Goal: Task Accomplishment & Management: Use online tool/utility

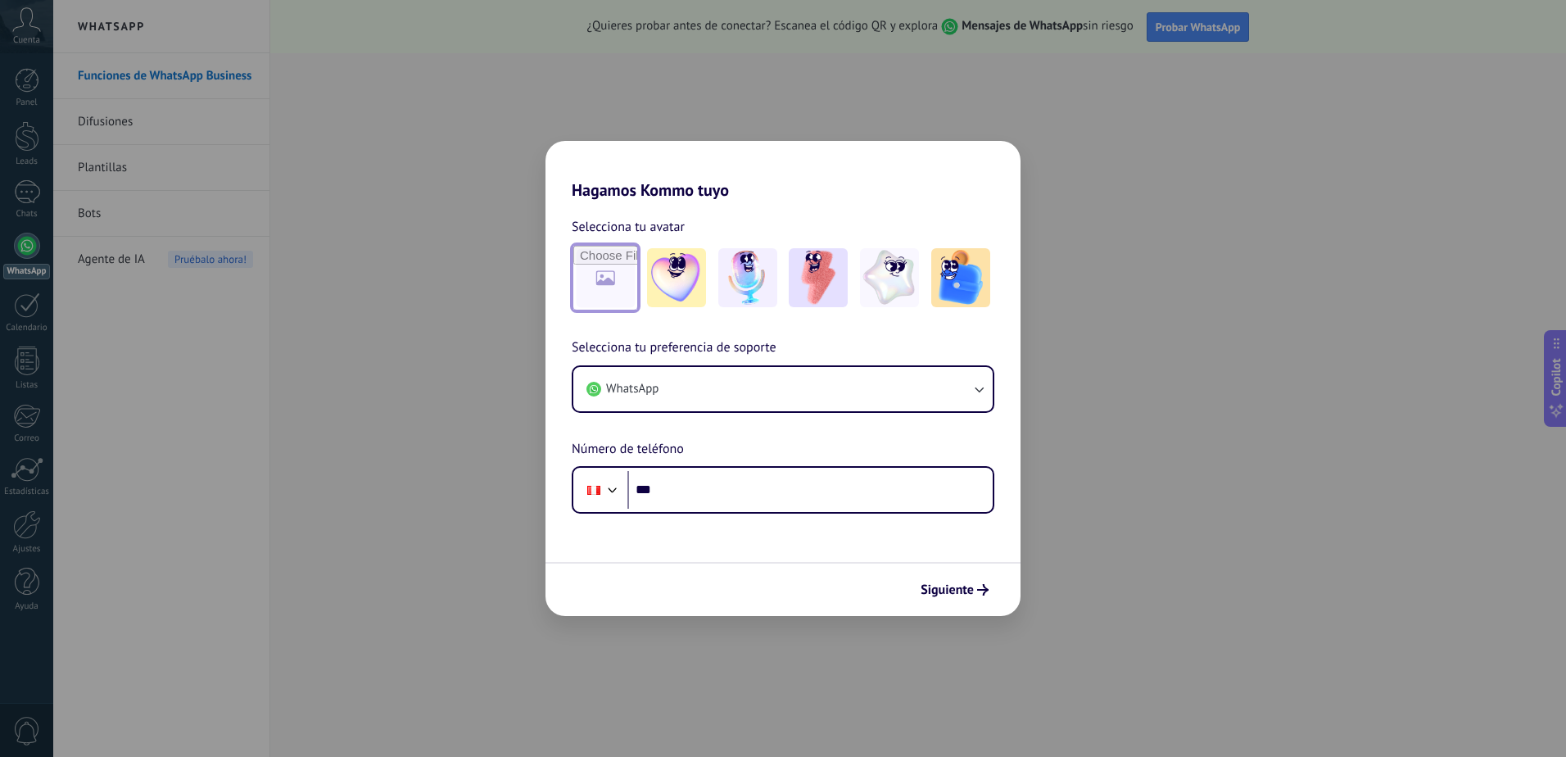
click at [598, 294] on input "file" at bounding box center [605, 278] width 64 height 64
type input "**********"
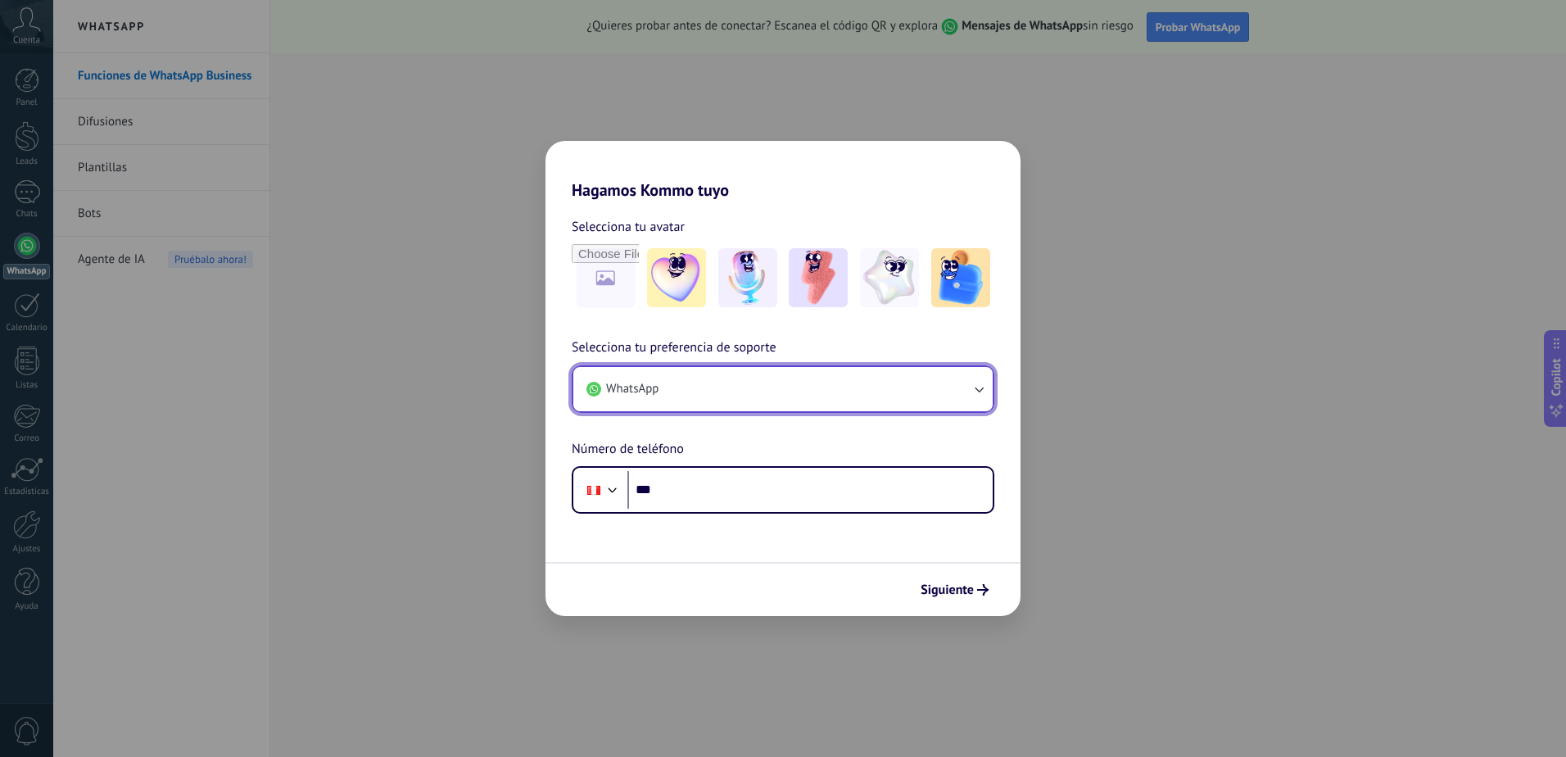
click at [888, 391] on button "WhatsApp" at bounding box center [782, 389] width 419 height 44
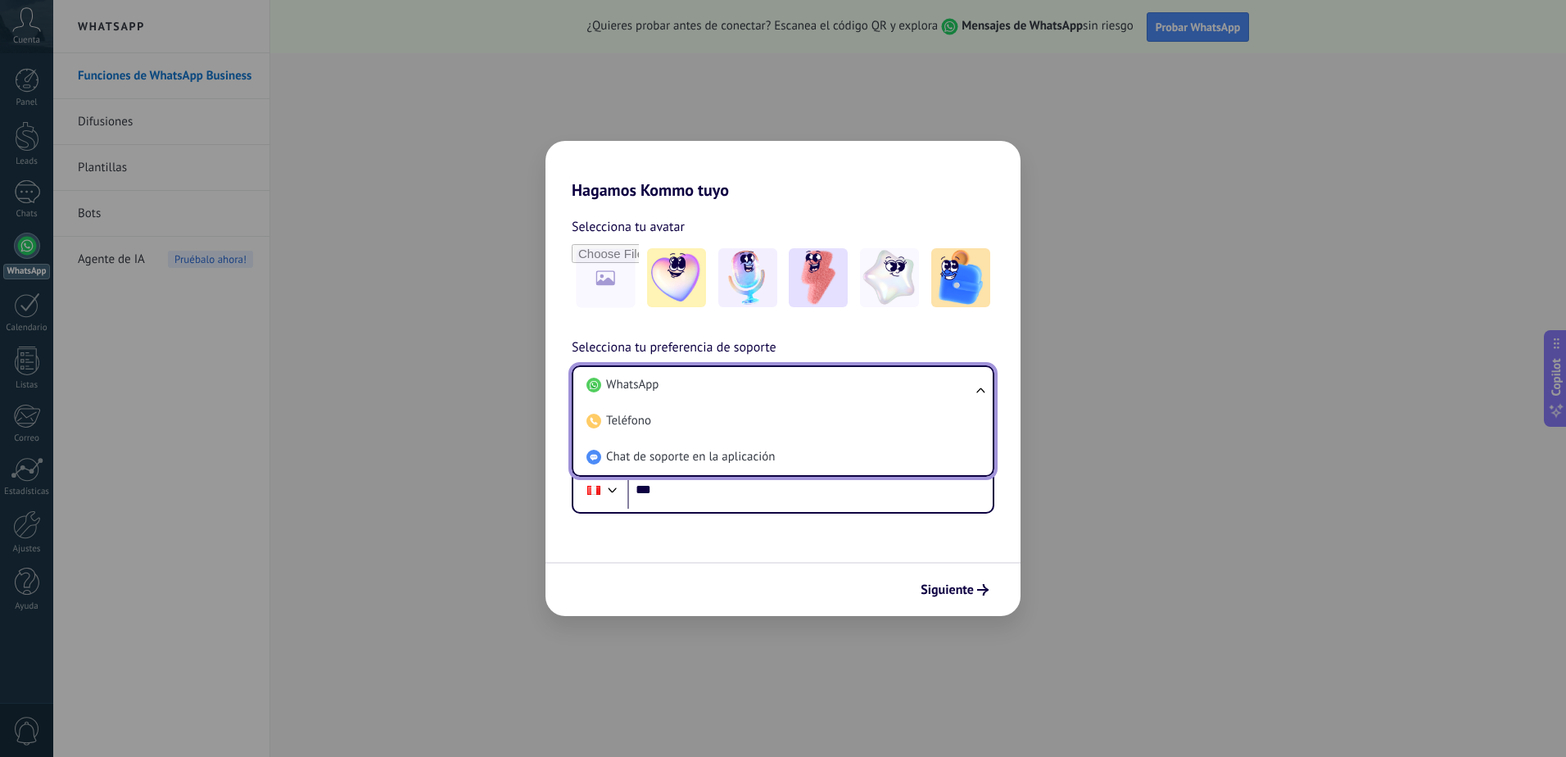
click at [888, 391] on li "WhatsApp" at bounding box center [780, 385] width 400 height 36
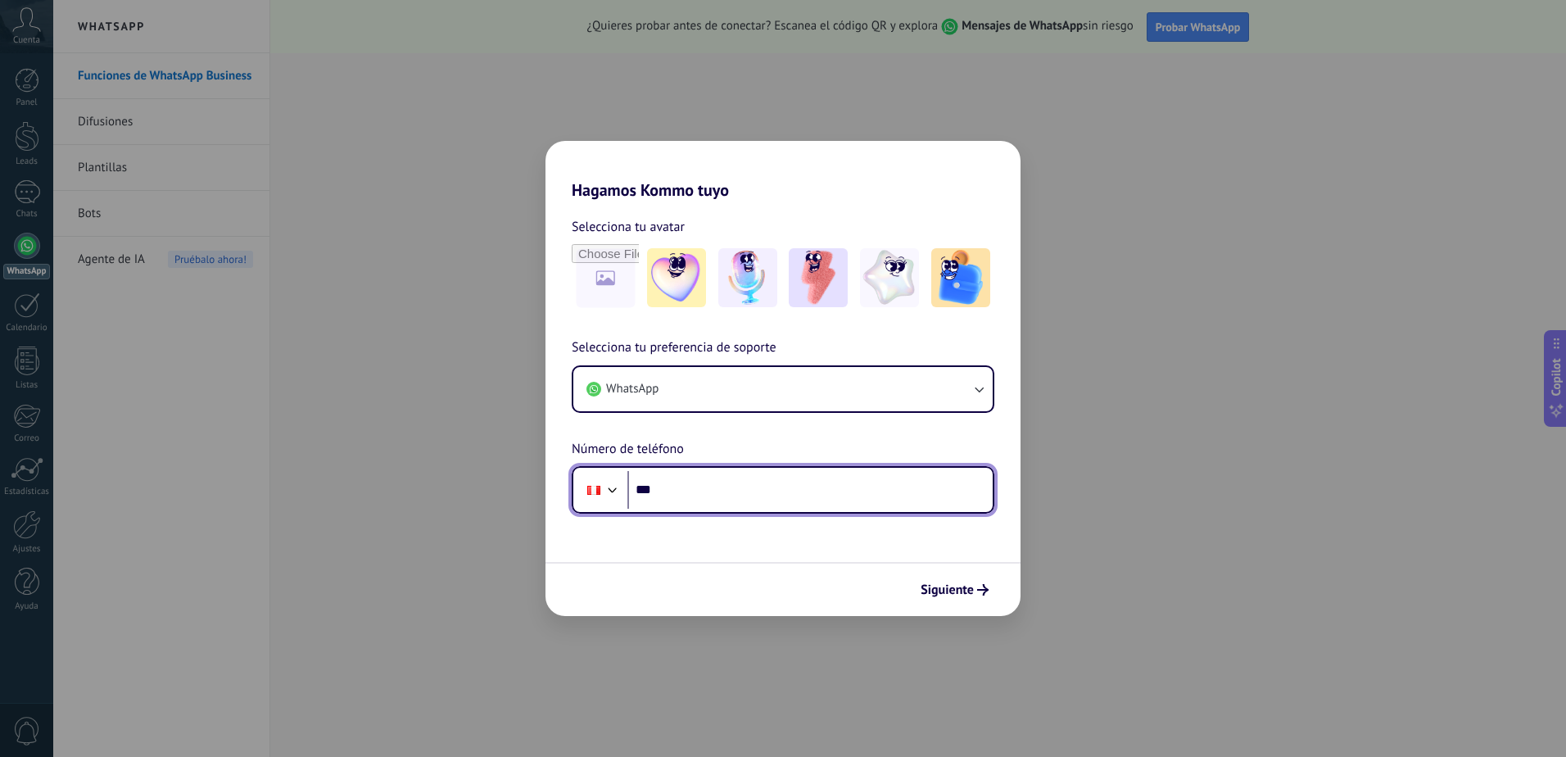
click at [745, 490] on input "***" at bounding box center [809, 490] width 365 height 38
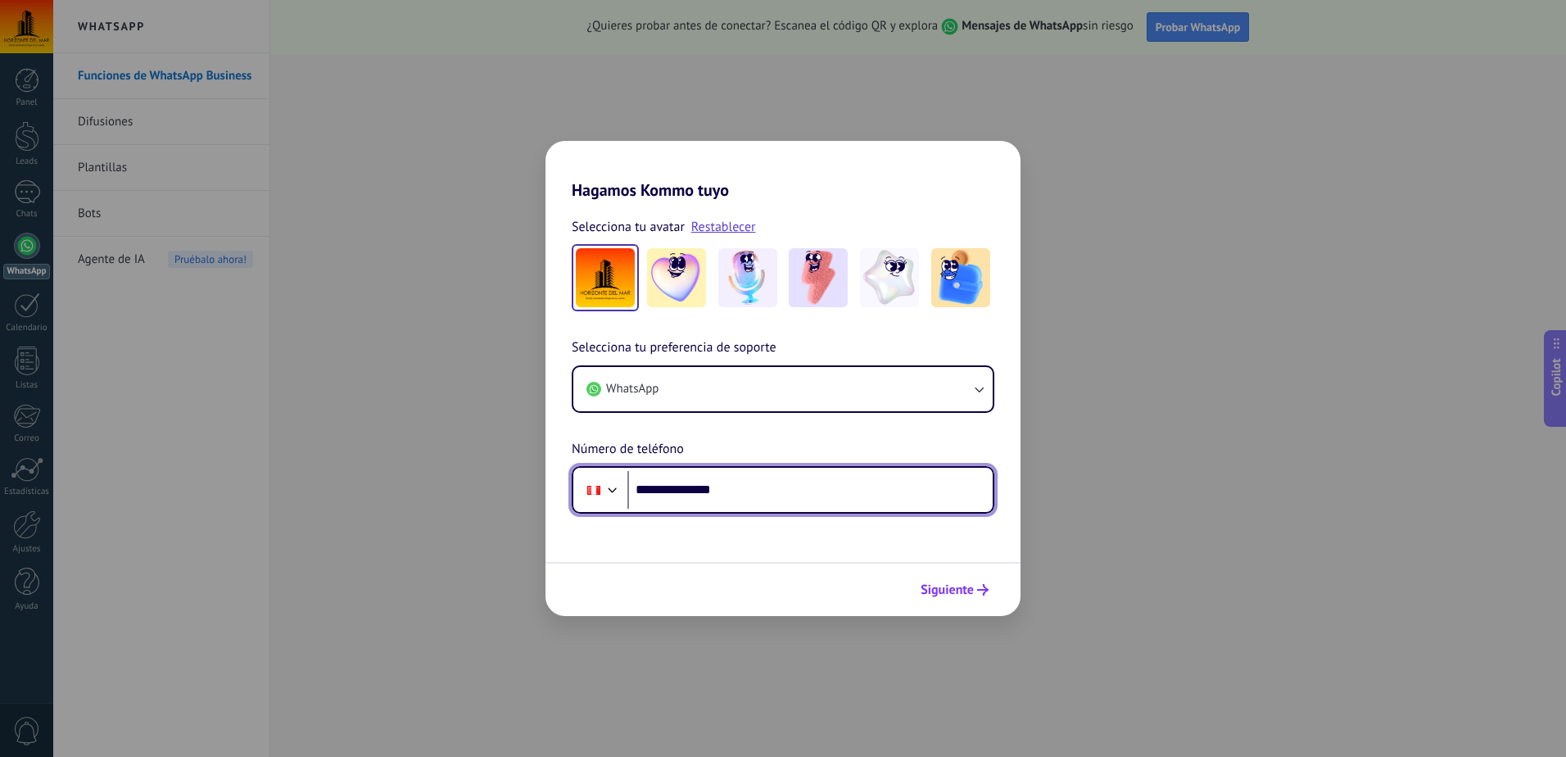
type input "**********"
click at [956, 590] on span "Siguiente" at bounding box center [946, 589] width 53 height 11
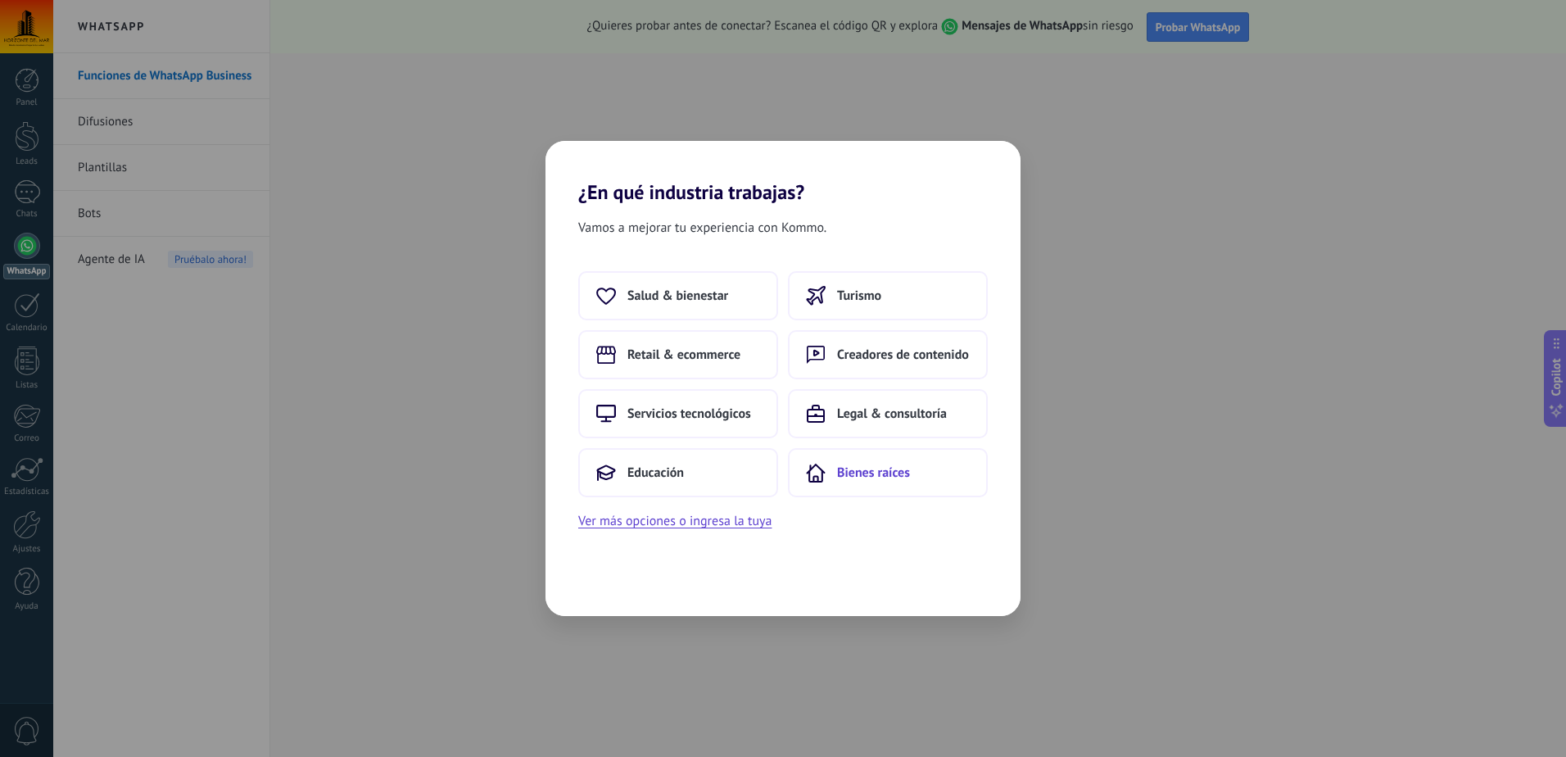
click at [899, 478] on span "Bienes raíces" at bounding box center [873, 472] width 73 height 16
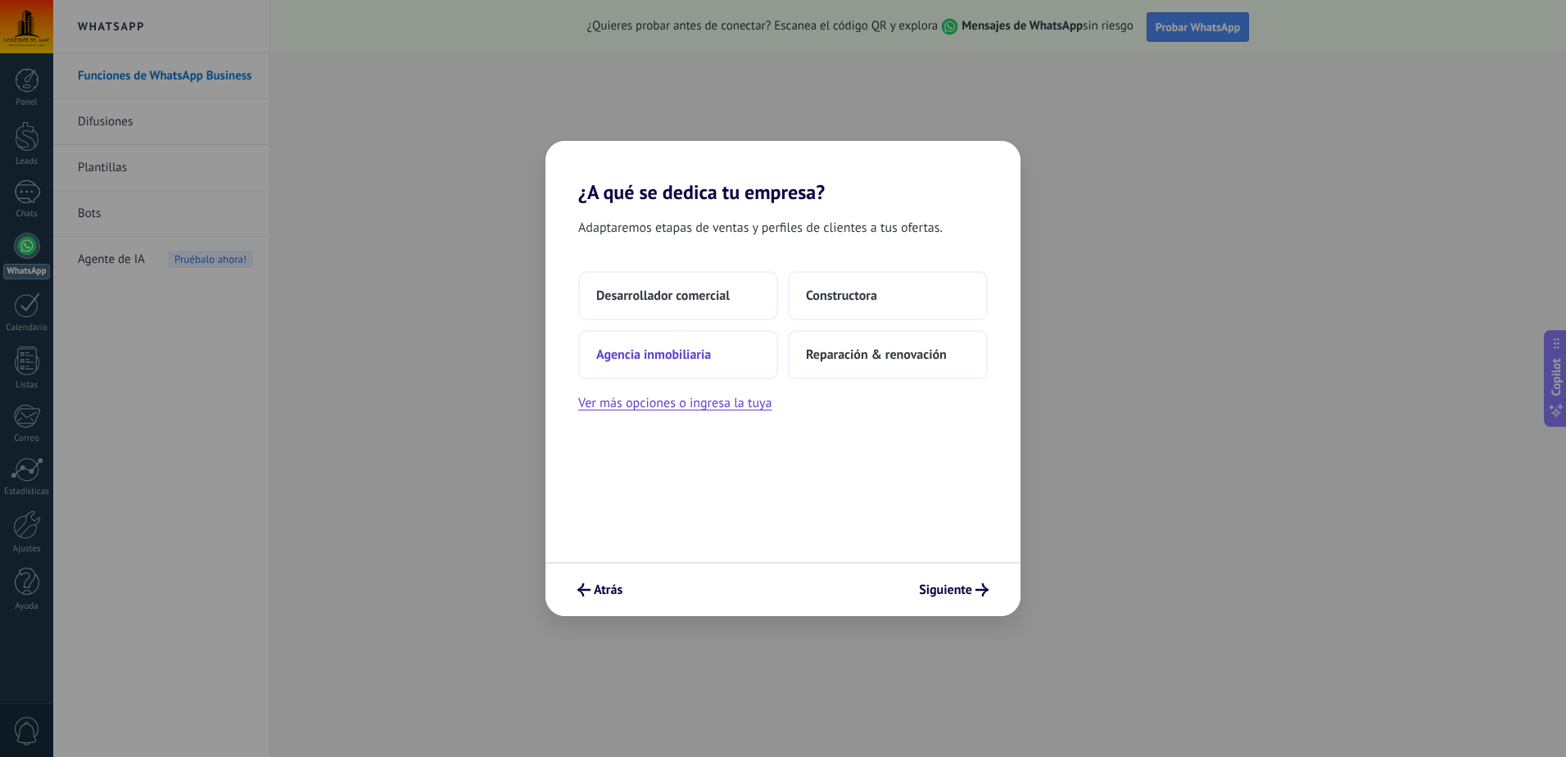
click at [672, 355] on span "Agencia inmobiliaria" at bounding box center [653, 354] width 115 height 16
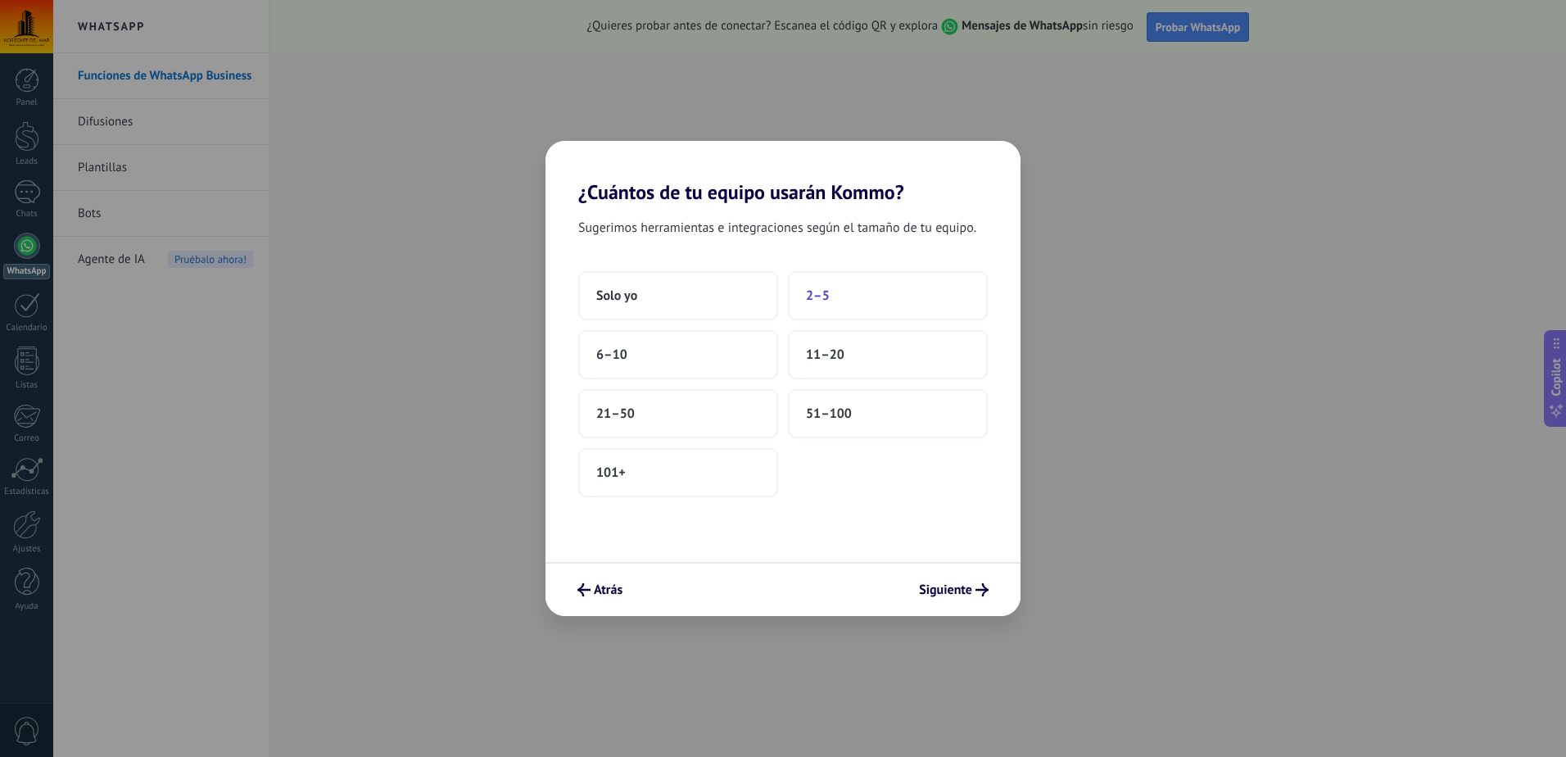
click at [844, 292] on button "2–5" at bounding box center [888, 295] width 200 height 49
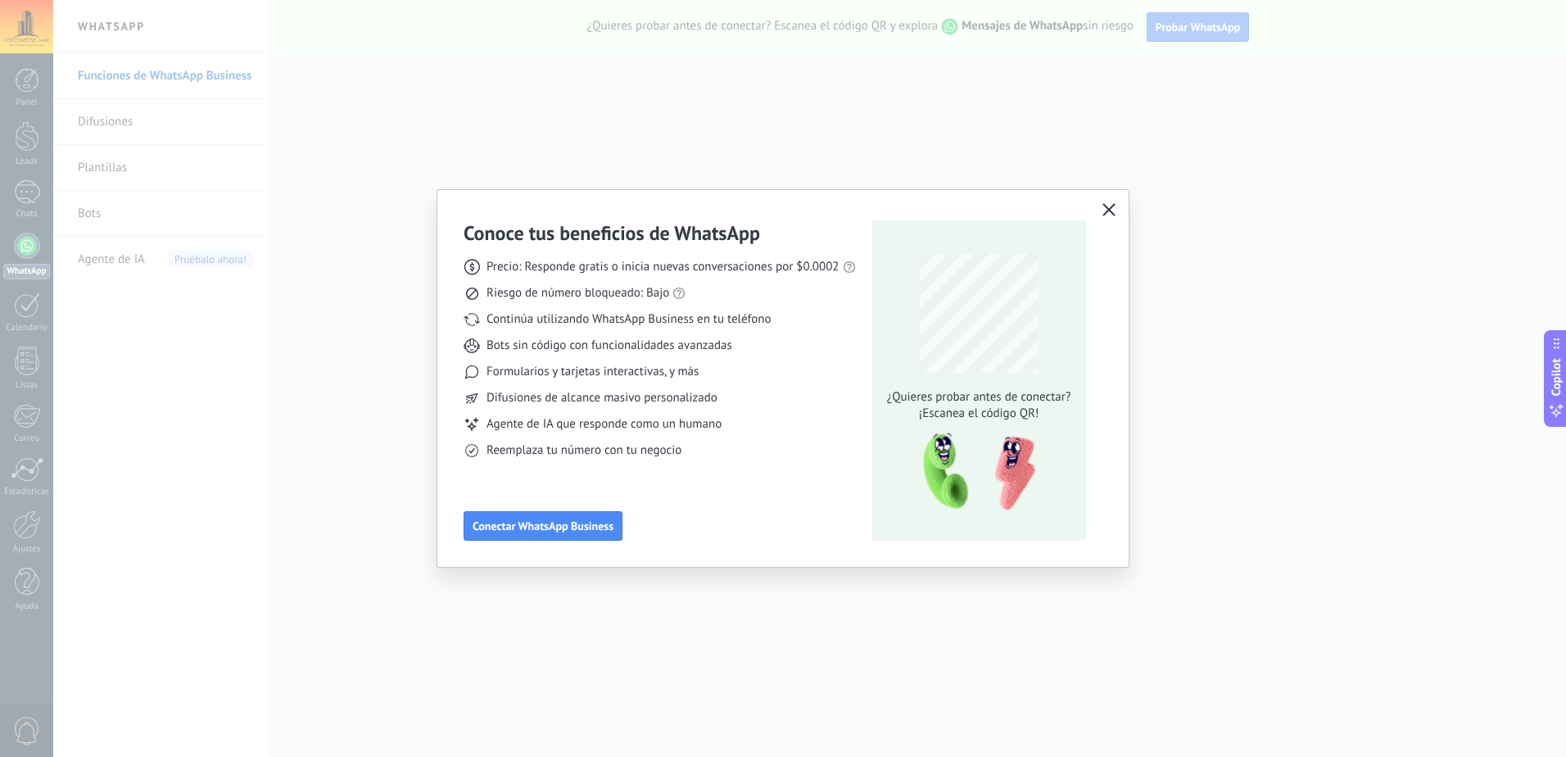
click at [1105, 206] on use "button" at bounding box center [1108, 209] width 12 height 12
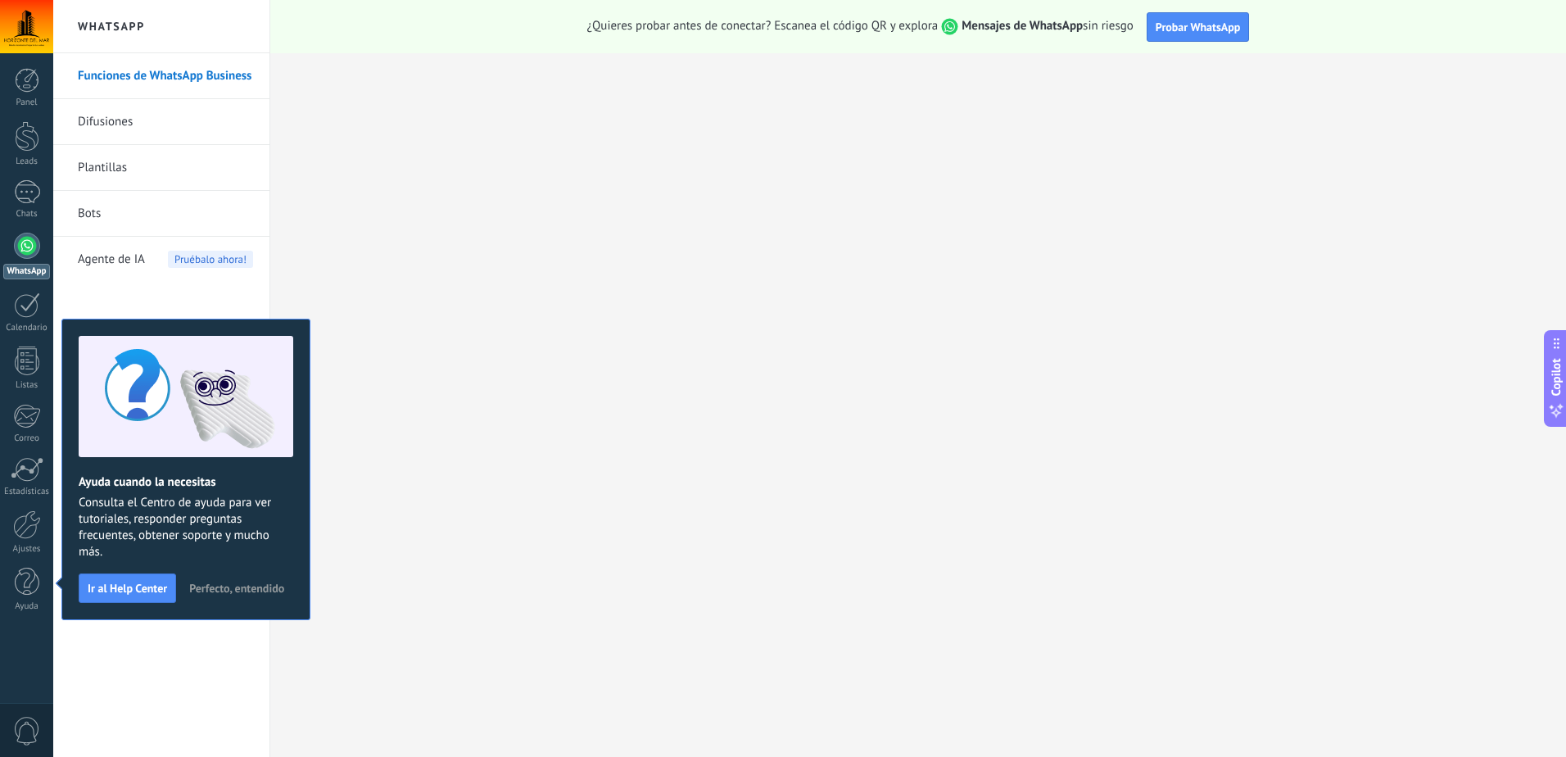
click at [131, 172] on link "Plantillas" at bounding box center [165, 168] width 175 height 46
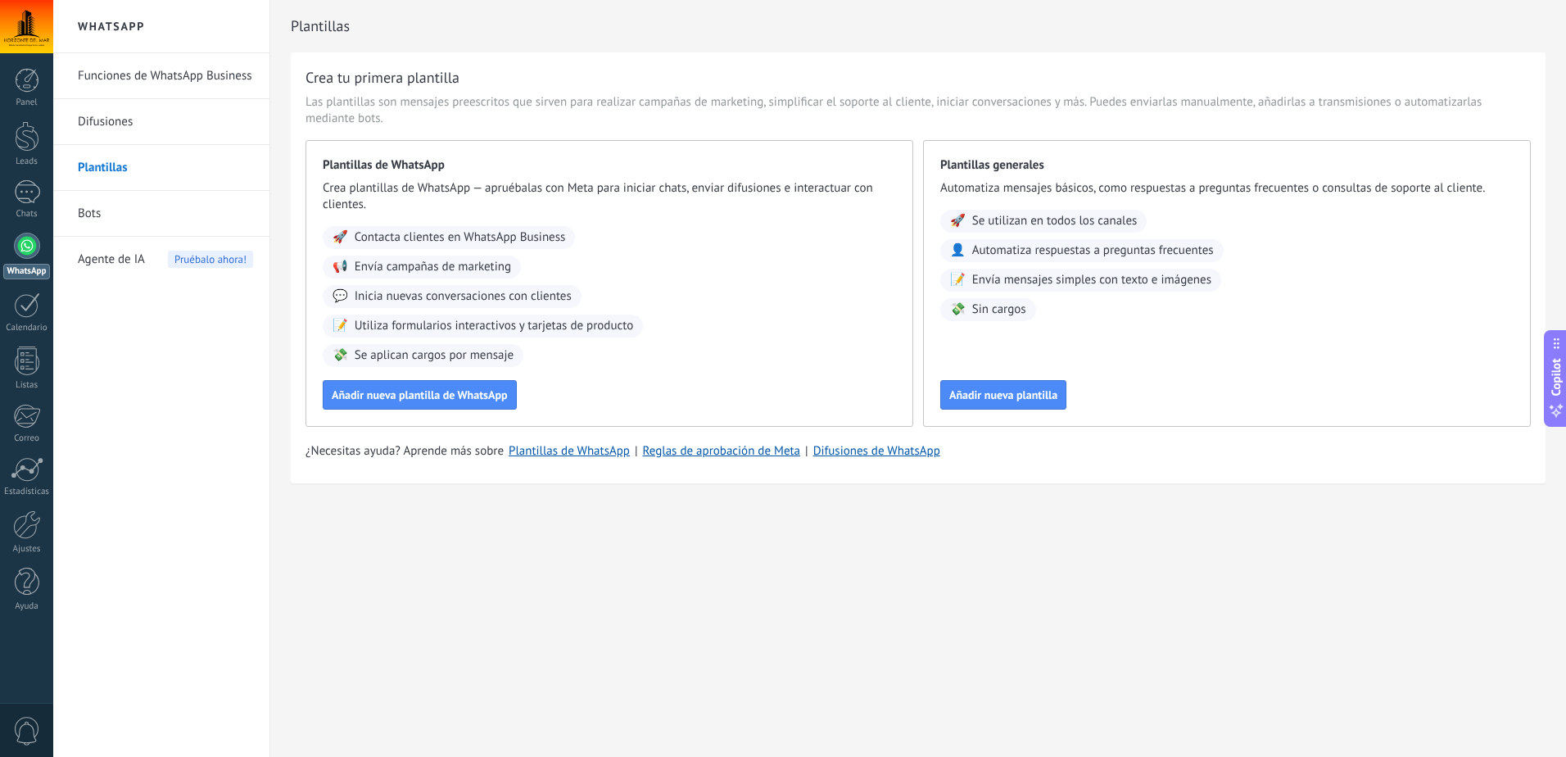
click at [151, 123] on link "Difusiones" at bounding box center [165, 122] width 175 height 46
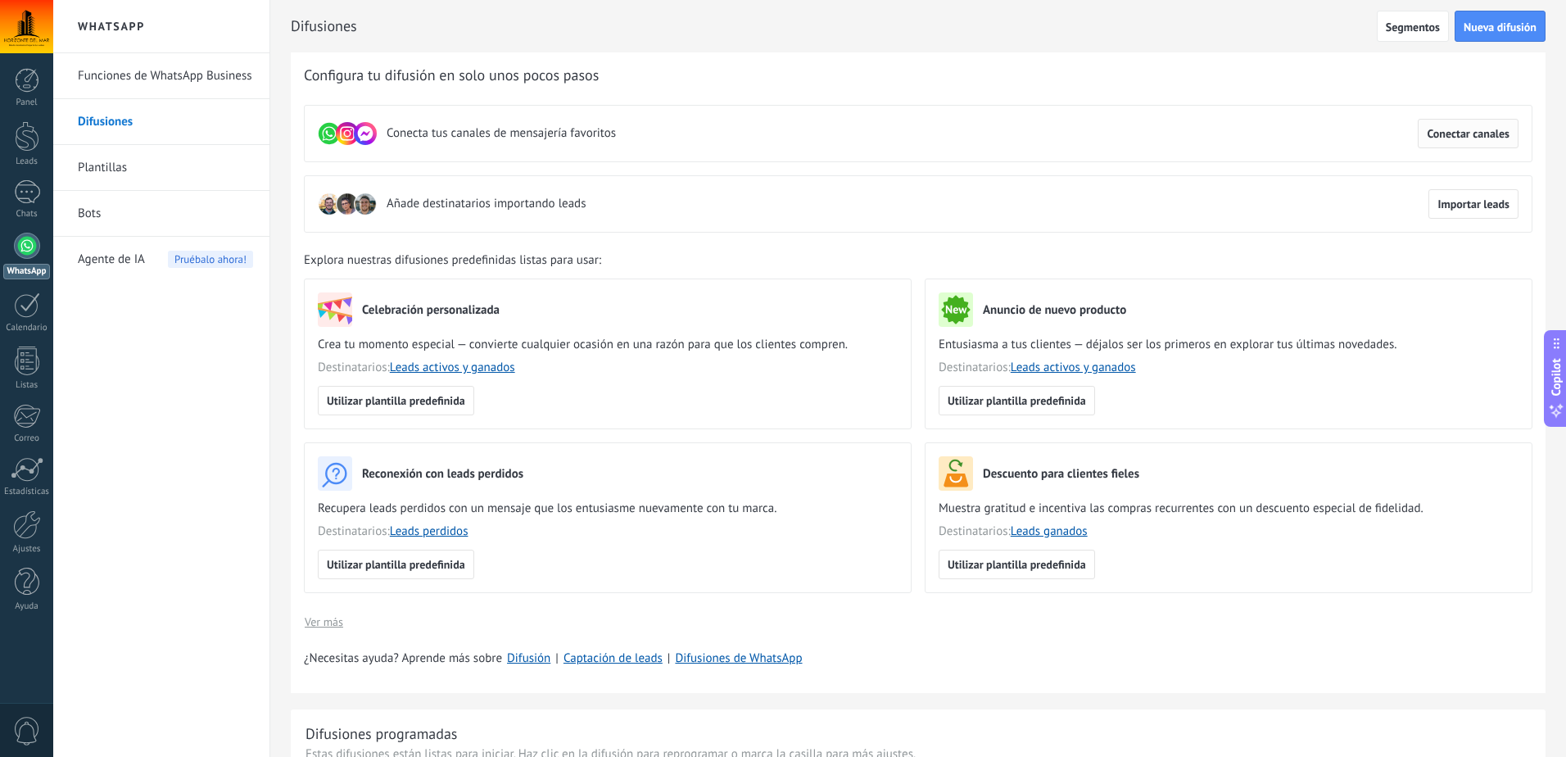
click at [1479, 132] on span "Conectar canales" at bounding box center [1467, 133] width 83 height 11
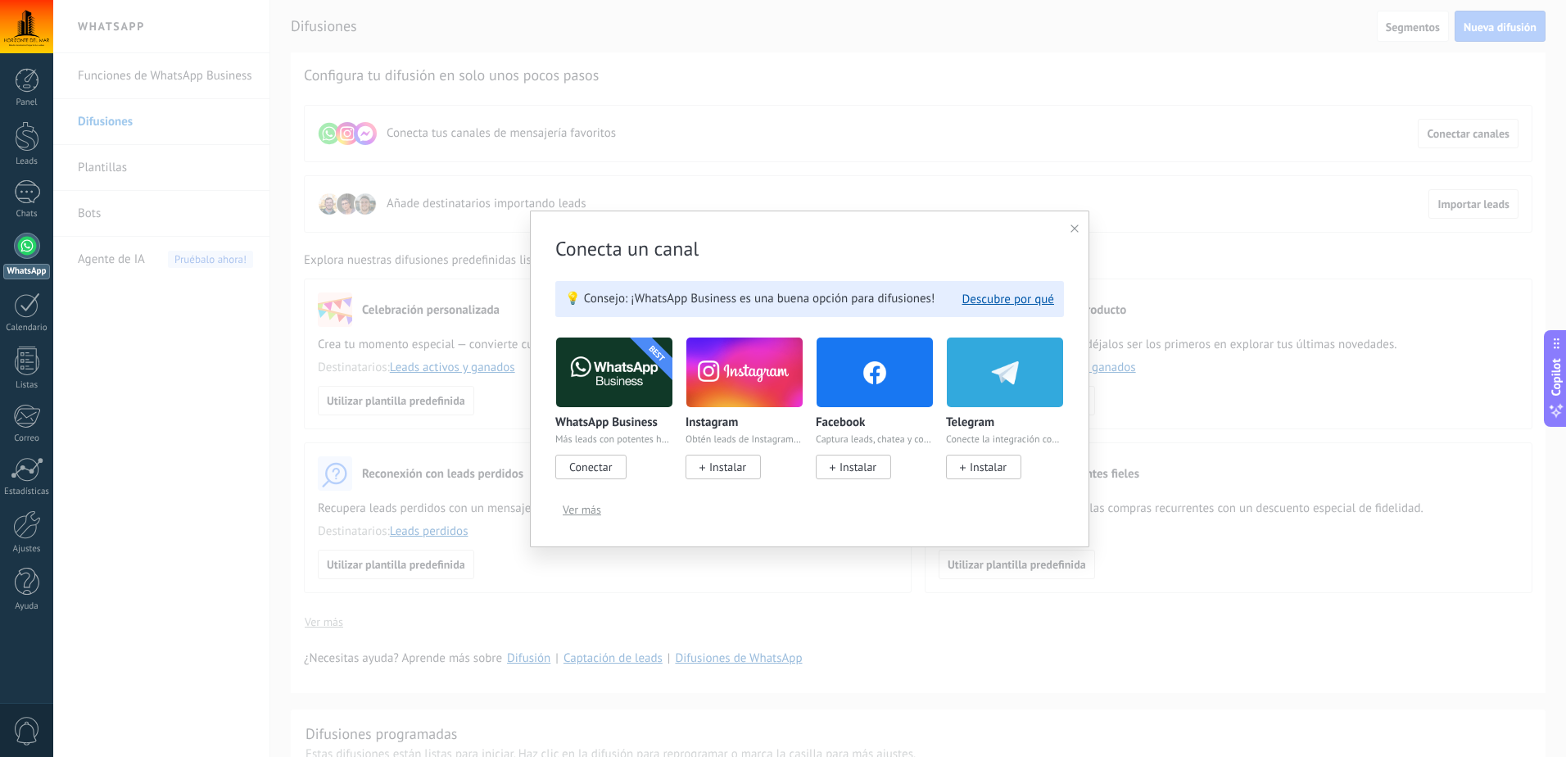
click at [603, 470] on span "Conectar" at bounding box center [590, 466] width 43 height 15
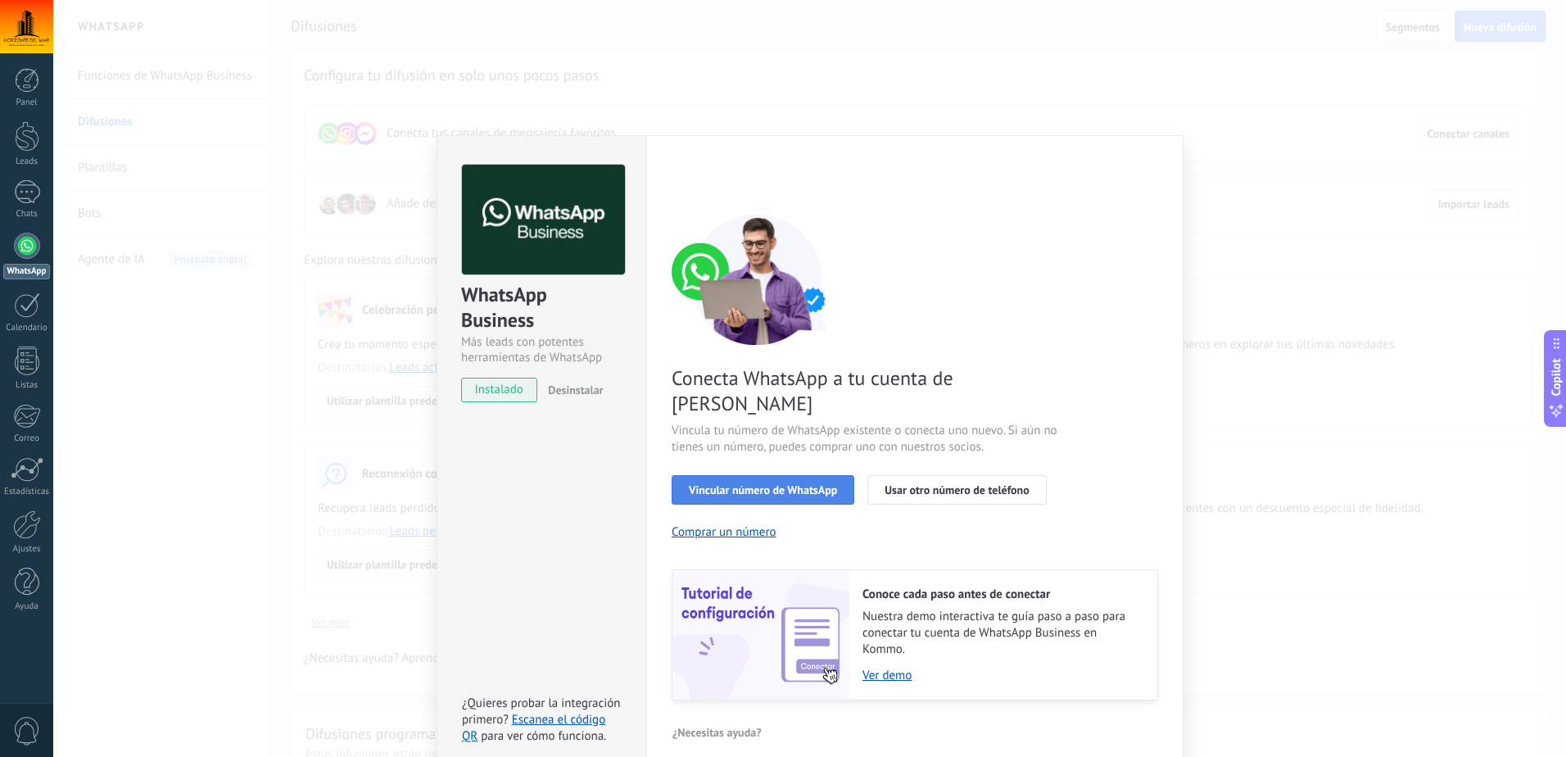
click at [771, 484] on span "Vincular número de WhatsApp" at bounding box center [763, 489] width 148 height 11
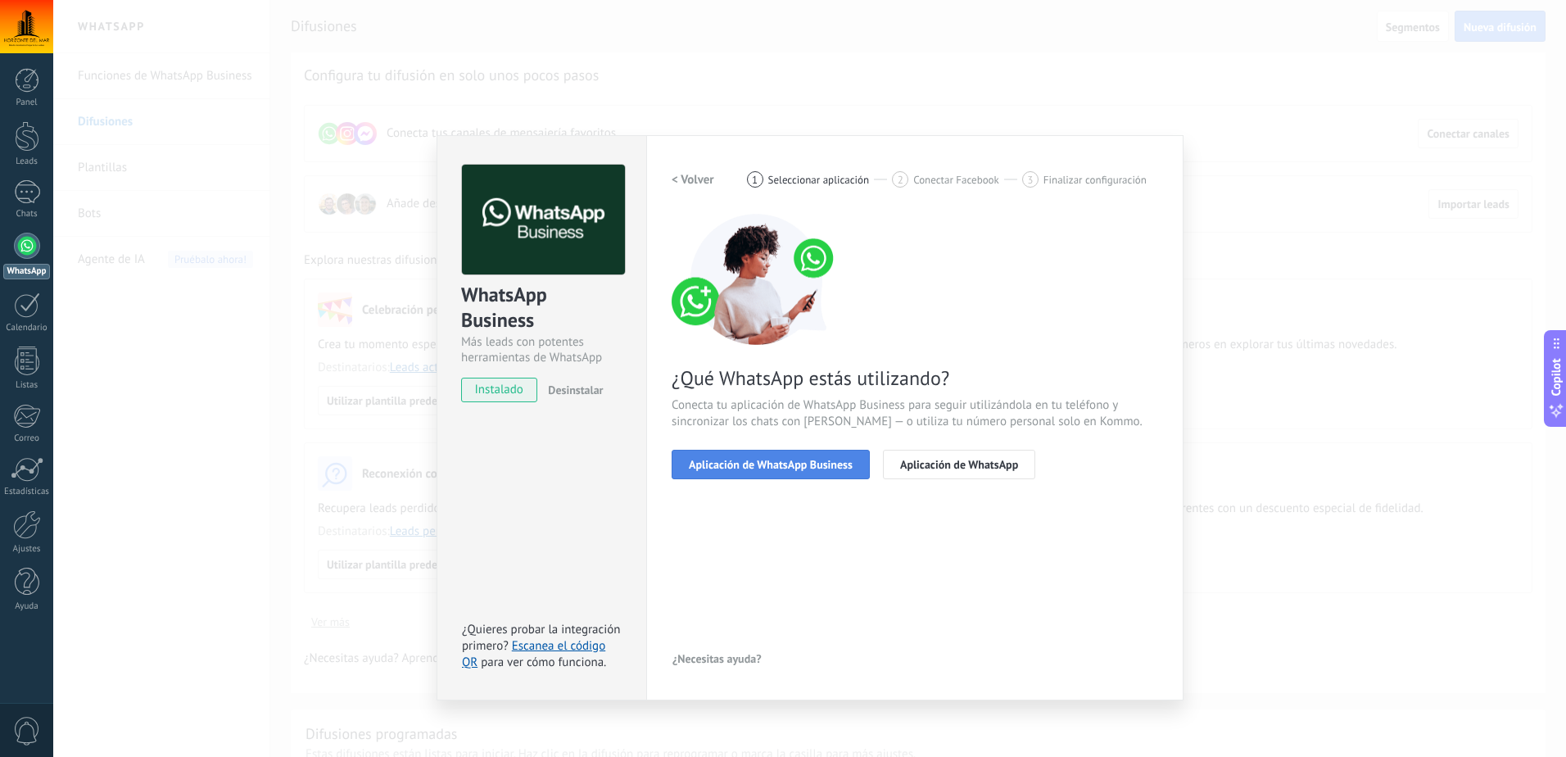
click at [797, 468] on span "Aplicación de WhatsApp Business" at bounding box center [771, 464] width 164 height 11
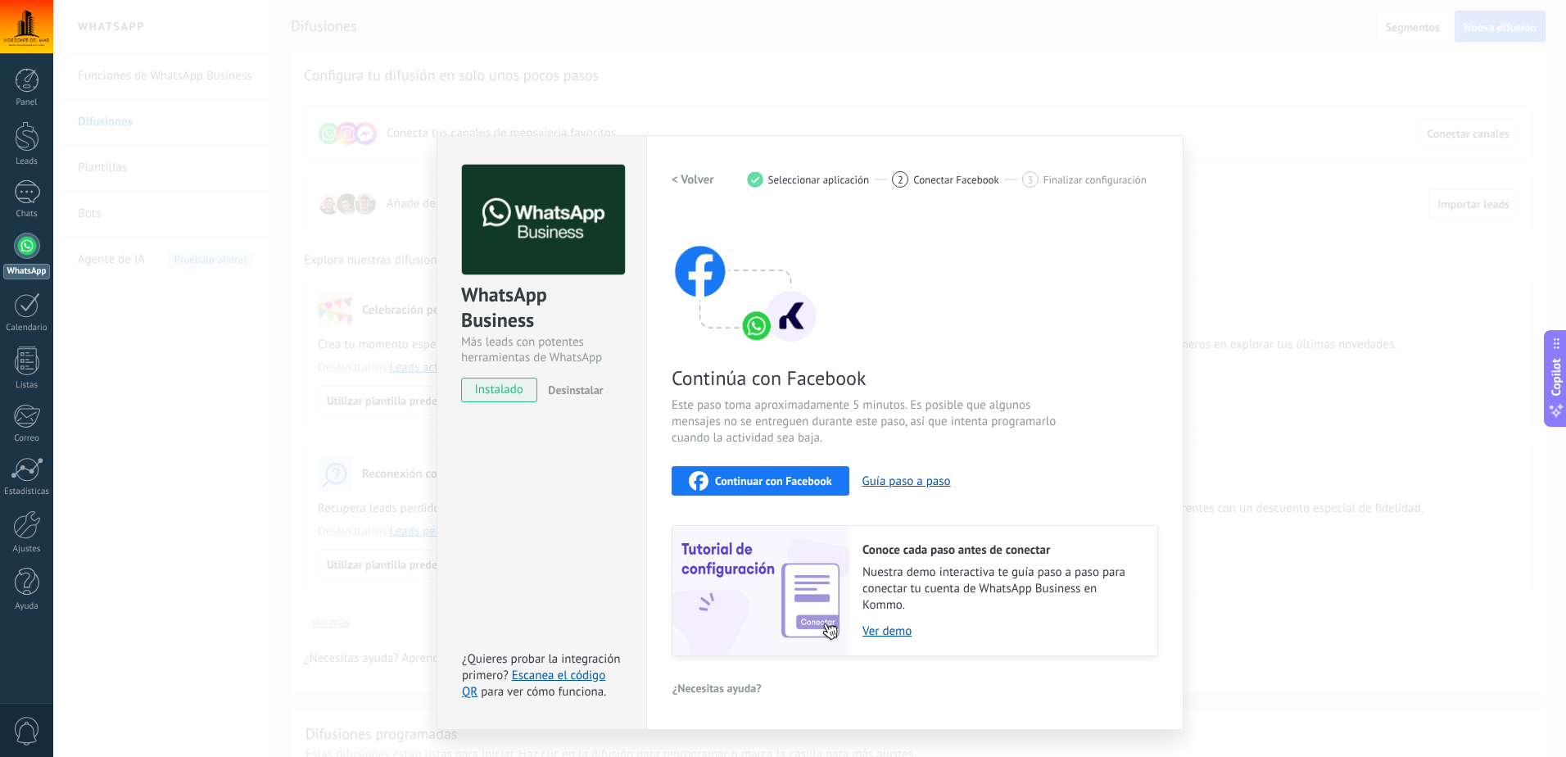
click at [794, 478] on span "Continuar con Facebook" at bounding box center [773, 480] width 117 height 11
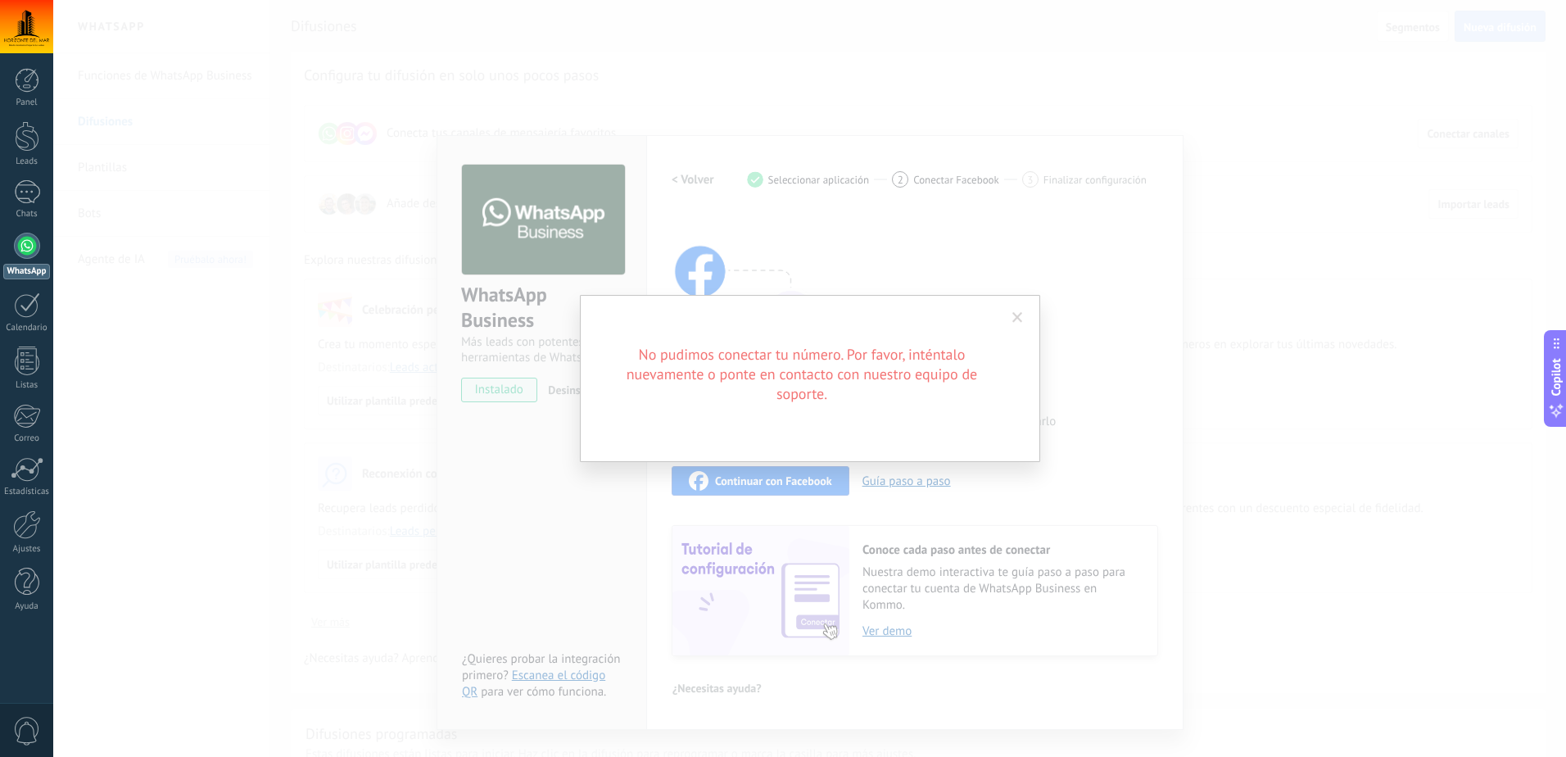
click at [1010, 310] on span at bounding box center [1017, 318] width 27 height 28
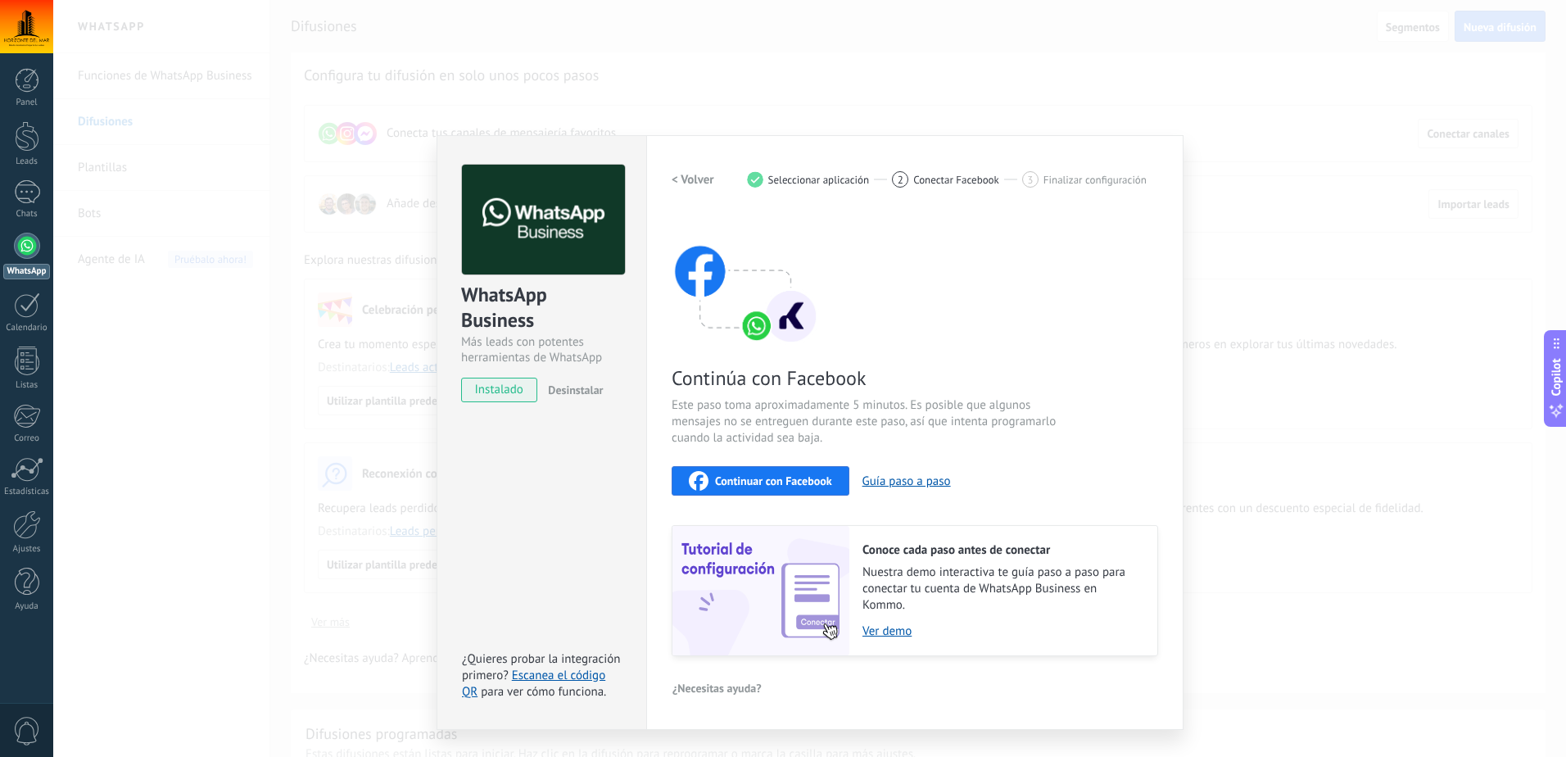
click at [814, 479] on span "Continuar con Facebook" at bounding box center [773, 480] width 117 height 11
